Goal: Information Seeking & Learning: Learn about a topic

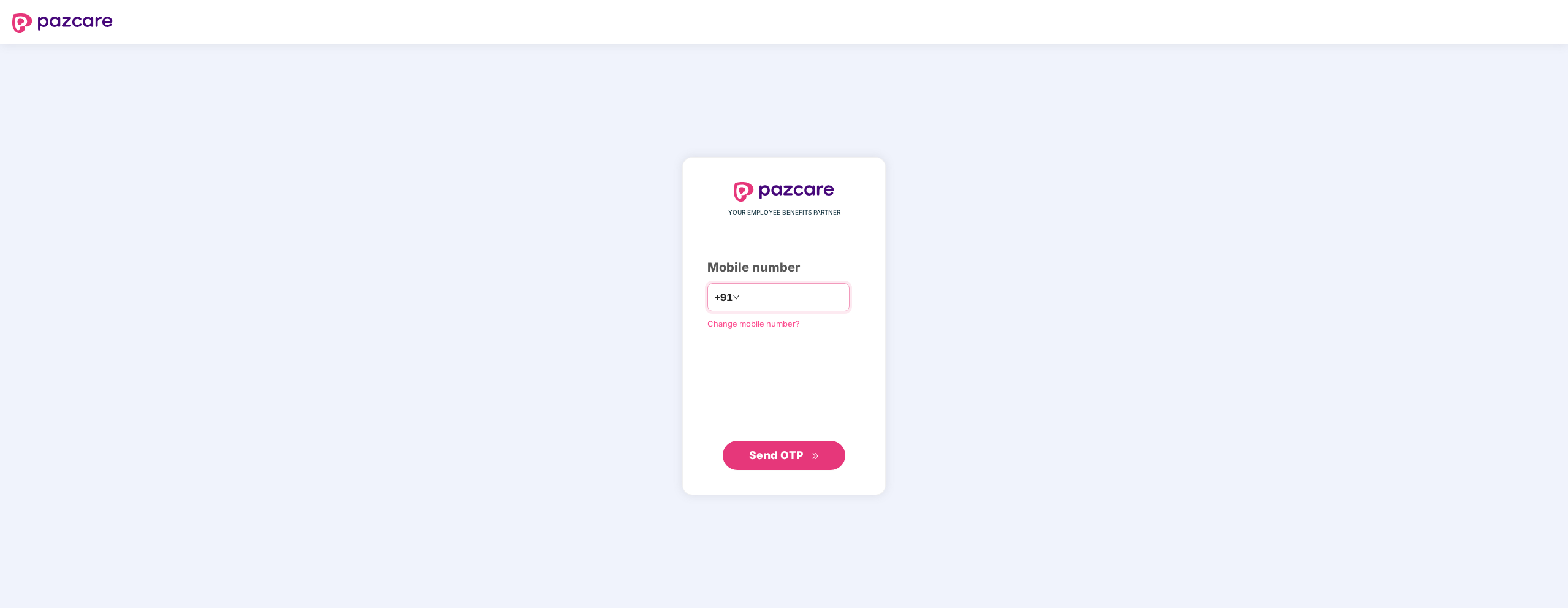
type input "**********"
click at [782, 459] on span "Send OTP" at bounding box center [775, 455] width 54 height 13
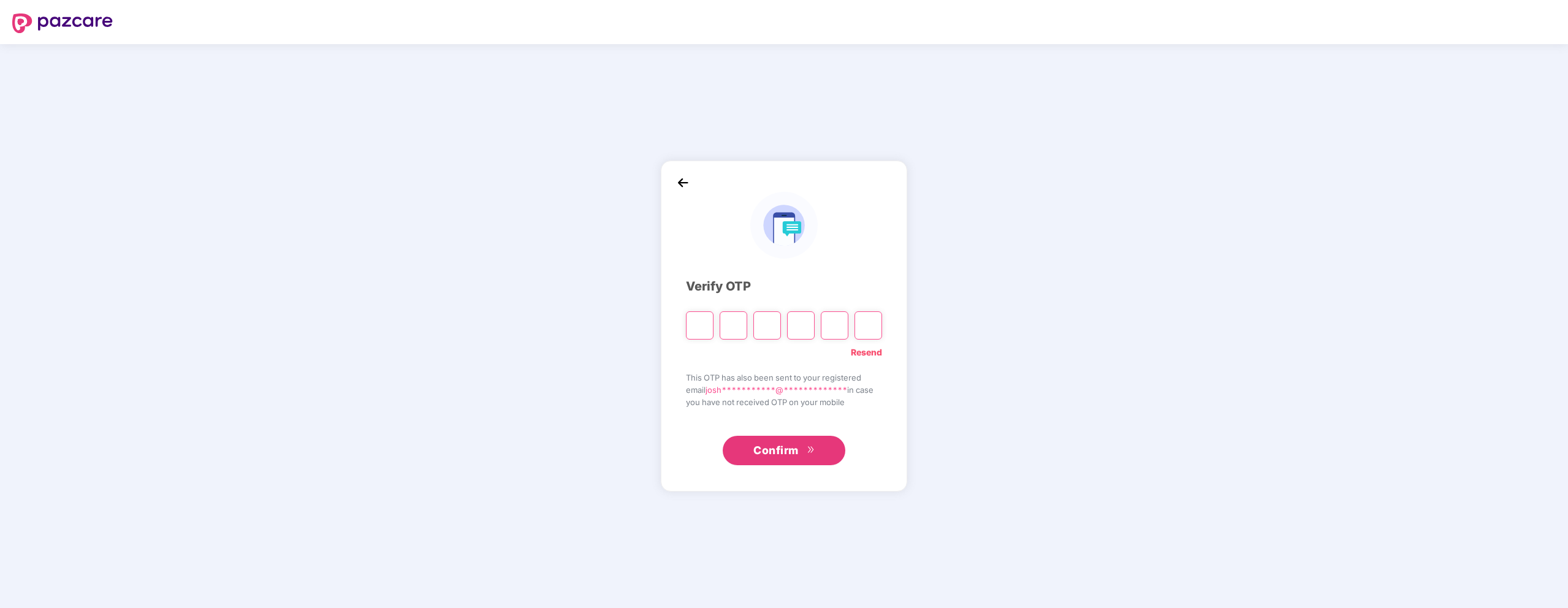
type input "*"
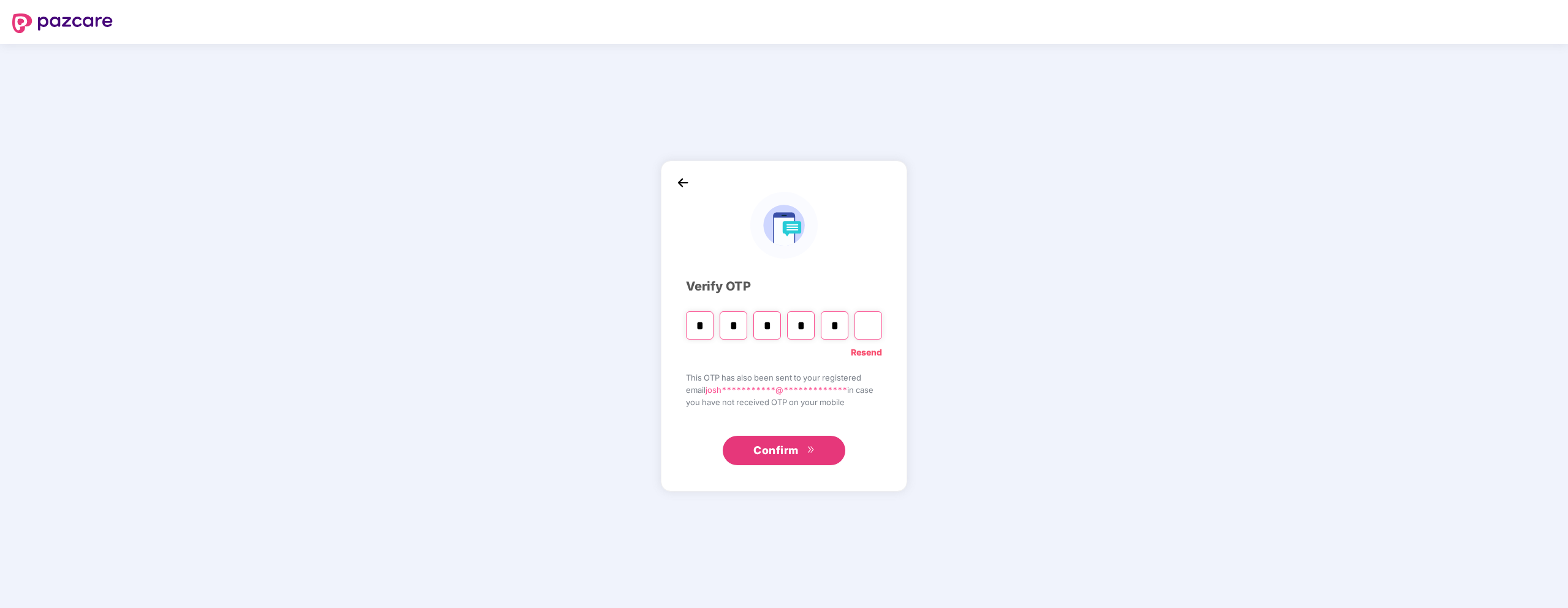
type input "*"
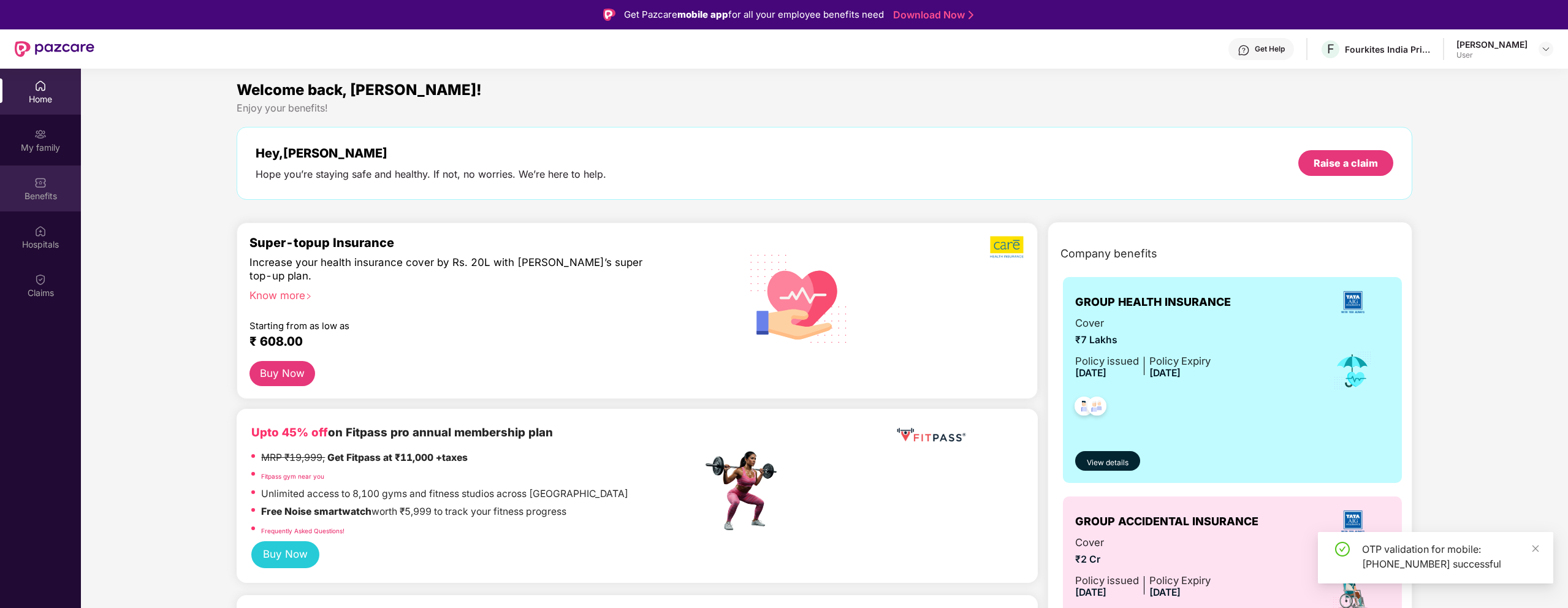
click at [41, 184] on img at bounding box center [40, 183] width 12 height 12
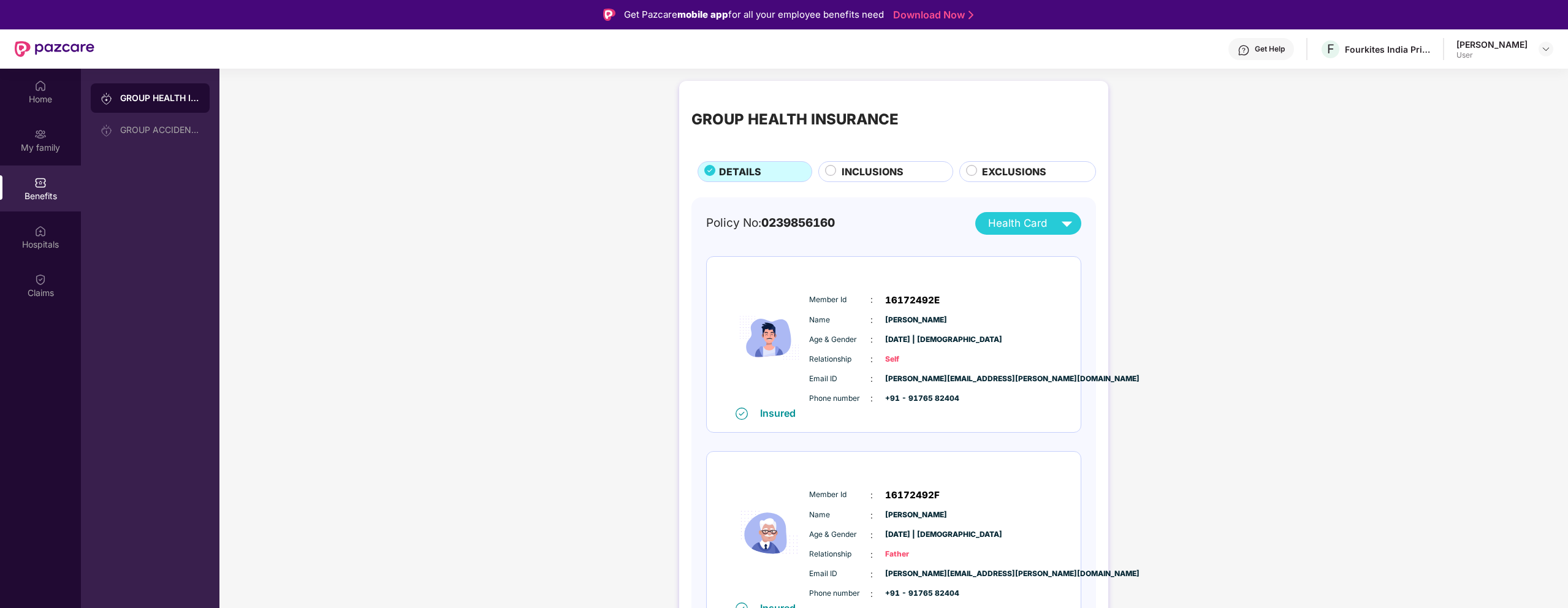
click at [851, 176] on span "INCLUSIONS" at bounding box center [873, 172] width 62 height 16
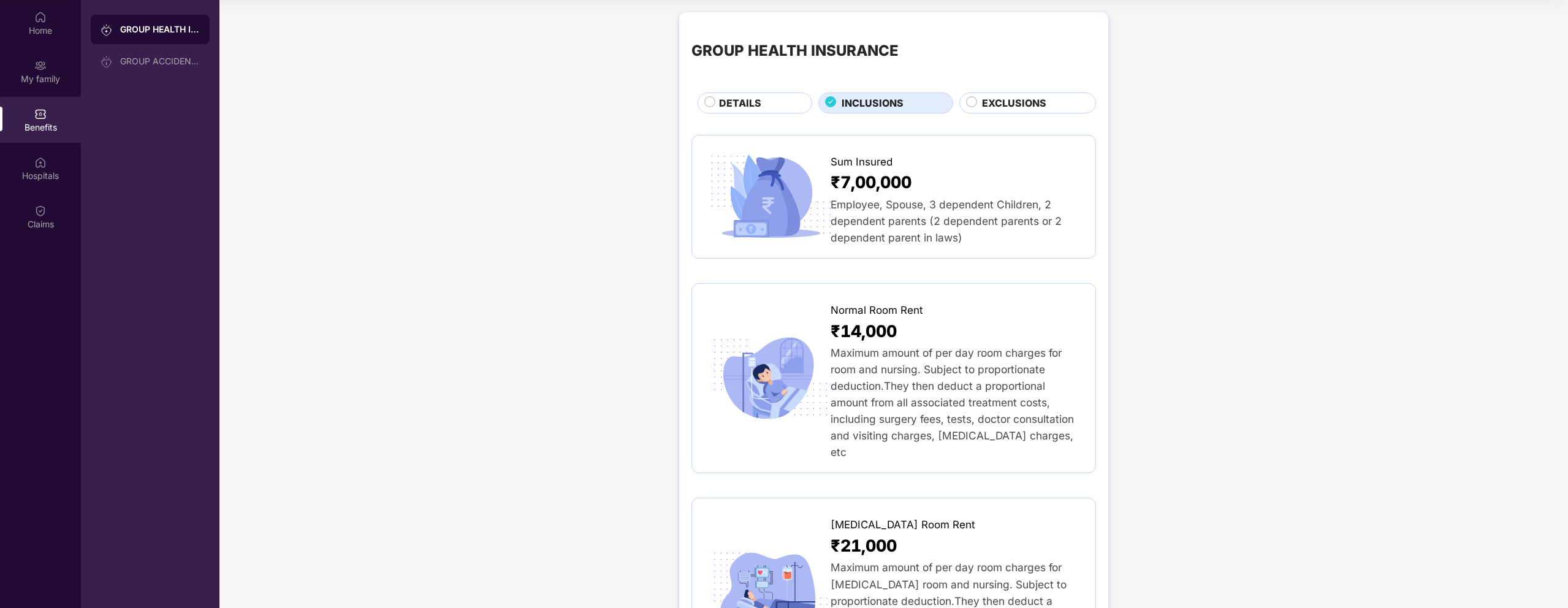
click at [1018, 109] on span "EXCLUSIONS" at bounding box center [1014, 103] width 65 height 16
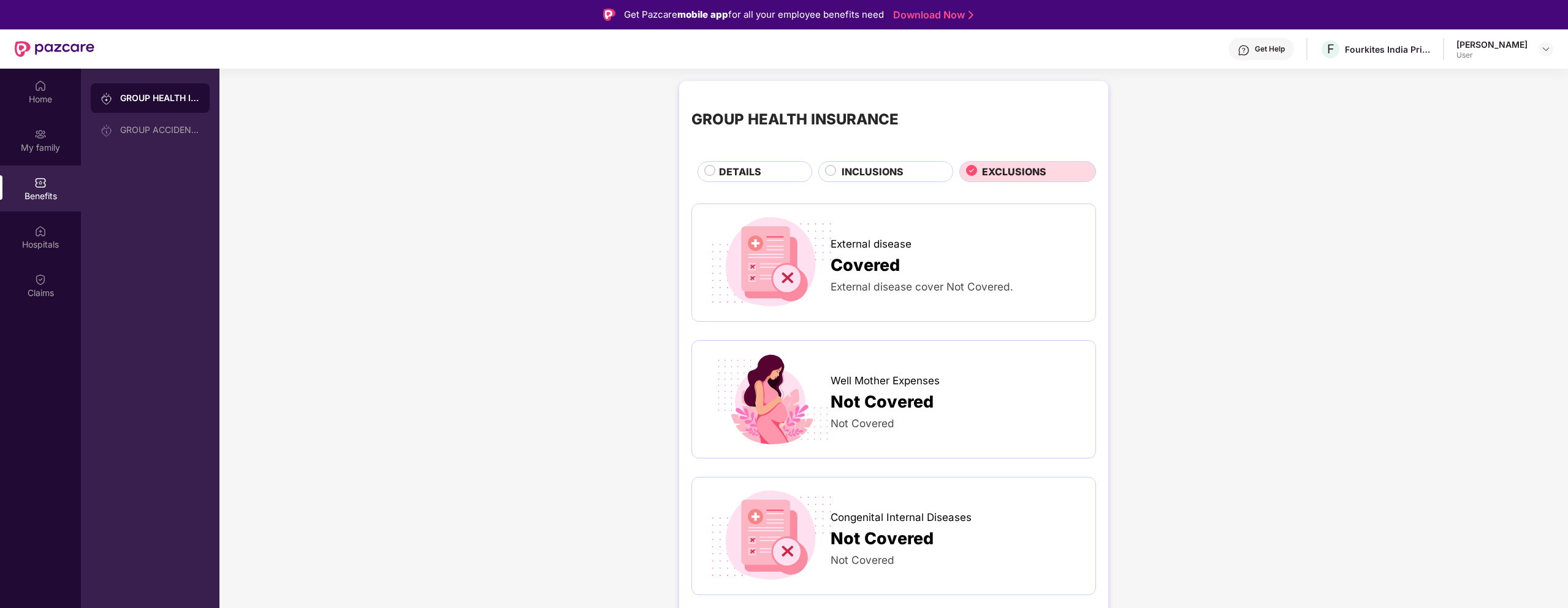
click at [38, 90] on img at bounding box center [40, 86] width 12 height 12
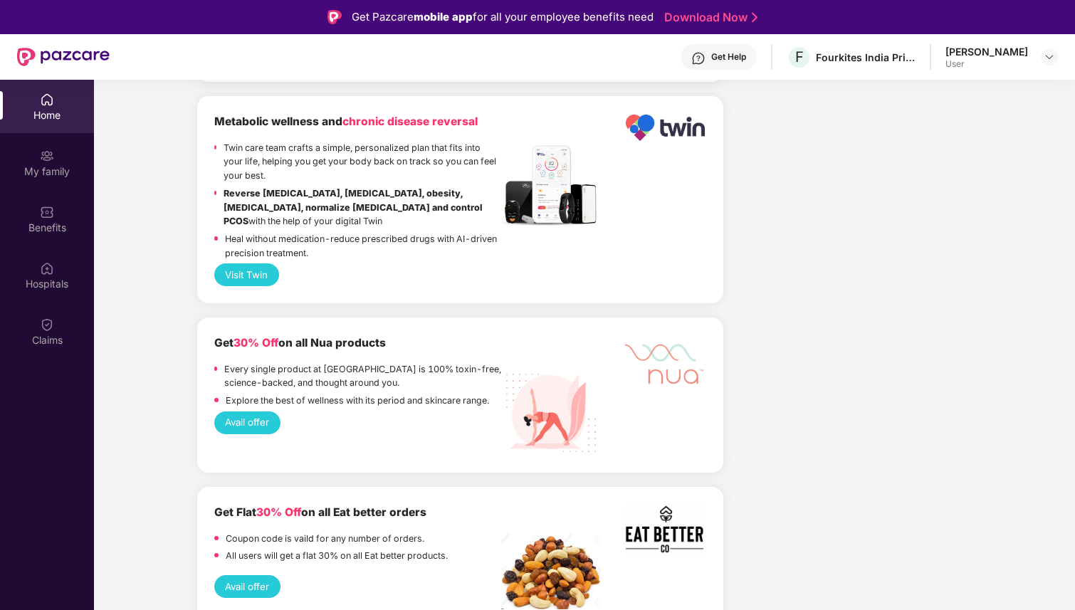
scroll to position [2737, 0]
